Goal: Use online tool/utility: Utilize a website feature to perform a specific function

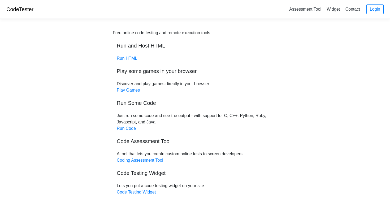
click at [169, 1] on div "CodeTester Assessment Tool Widget Contact Login" at bounding box center [195, 9] width 390 height 19
click at [131, 129] on link "Run Code" at bounding box center [126, 128] width 19 height 5
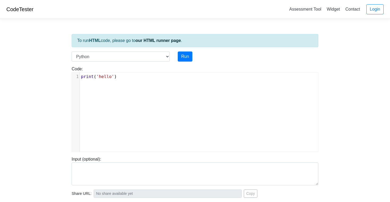
scroll to position [1, 0]
click at [170, 96] on div "xxxxxxxxxx 1 print ( 'hello' )" at bounding box center [199, 115] width 254 height 87
select select "c"
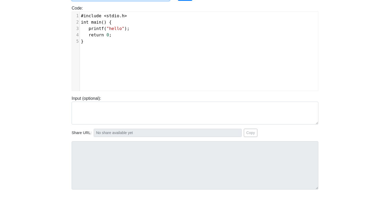
scroll to position [61, 0]
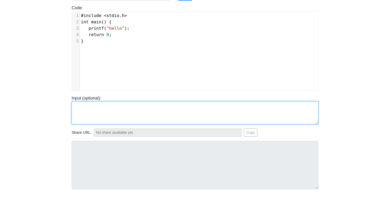
click at [128, 106] on textarea at bounding box center [195, 112] width 247 height 23
click at [141, 105] on textarea at bounding box center [195, 112] width 247 height 23
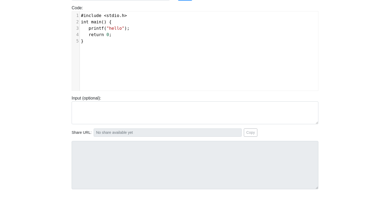
scroll to position [1, 0]
click at [146, 64] on div "xxxxxxxxxx 1 #include < stdio . h > 2 int main () { 3 printf ( "hello" ); 4 ret…" at bounding box center [199, 54] width 254 height 87
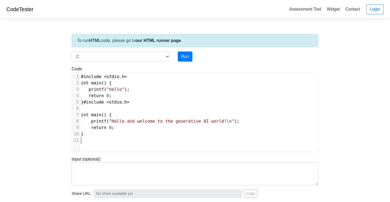
scroll to position [0, 0]
click at [185, 57] on button "Run" at bounding box center [185, 56] width 15 height 10
type input "https://codetester.io/runner?s=mVzERNxoWe"
type textarea "Submission status: Compilation Error Compile Output: main.c:5:2: error: stray ‘…"
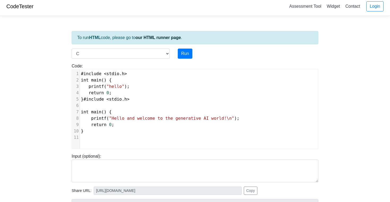
scroll to position [4, 0]
